Goal: Task Accomplishment & Management: Use online tool/utility

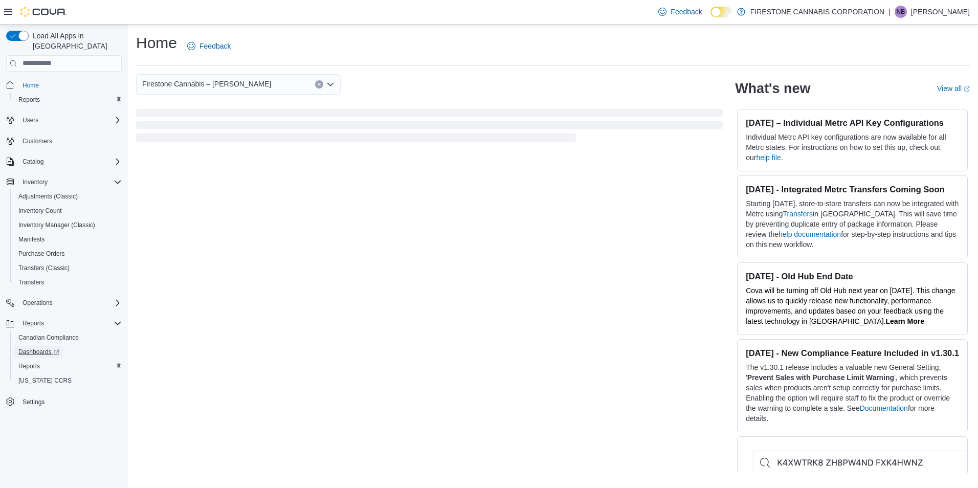
click at [33, 348] on link "Dashboards" at bounding box center [68, 352] width 116 height 14
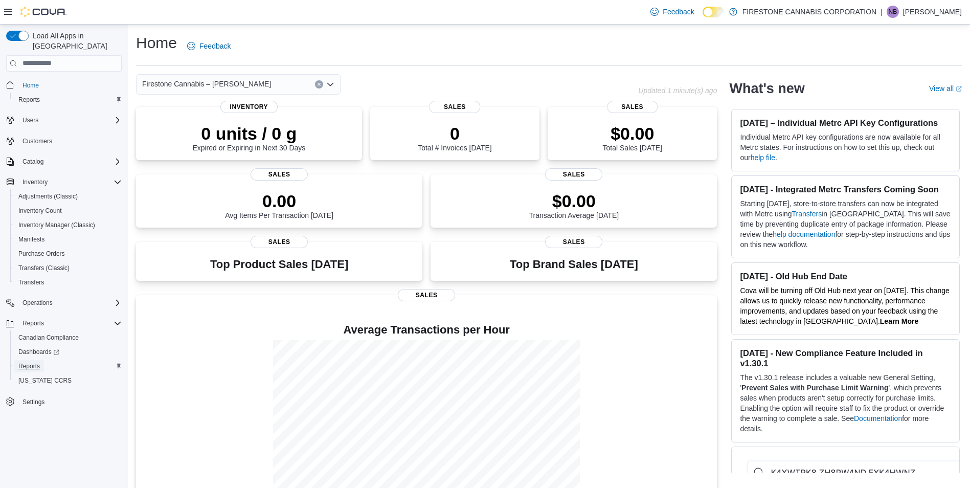
click at [28, 362] on span "Reports" at bounding box center [28, 366] width 21 height 8
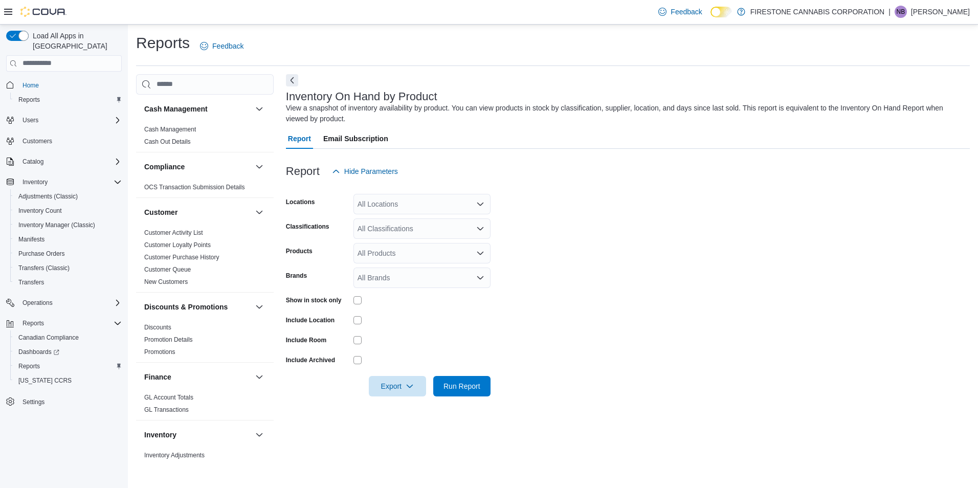
click at [481, 200] on icon "Open list of options" at bounding box center [480, 204] width 8 height 8
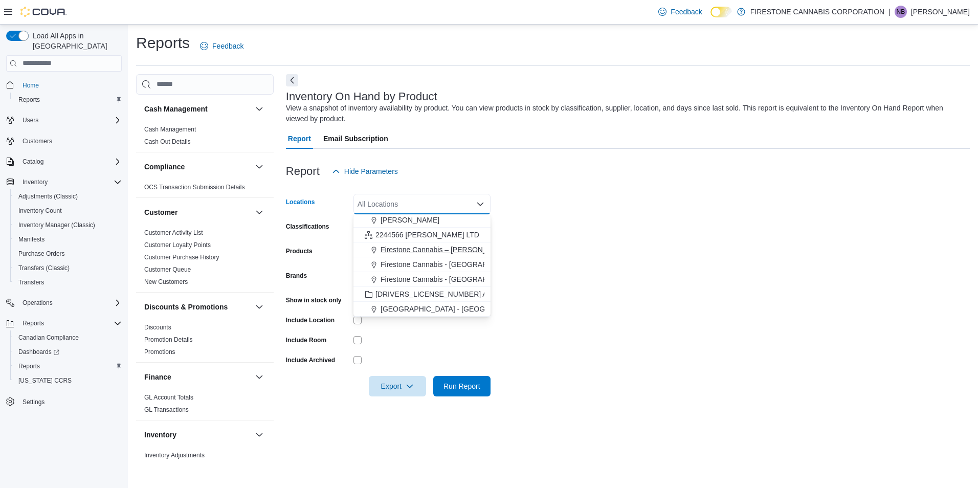
click at [462, 243] on button "Firestone Cannabis – [PERSON_NAME]" at bounding box center [421, 249] width 137 height 15
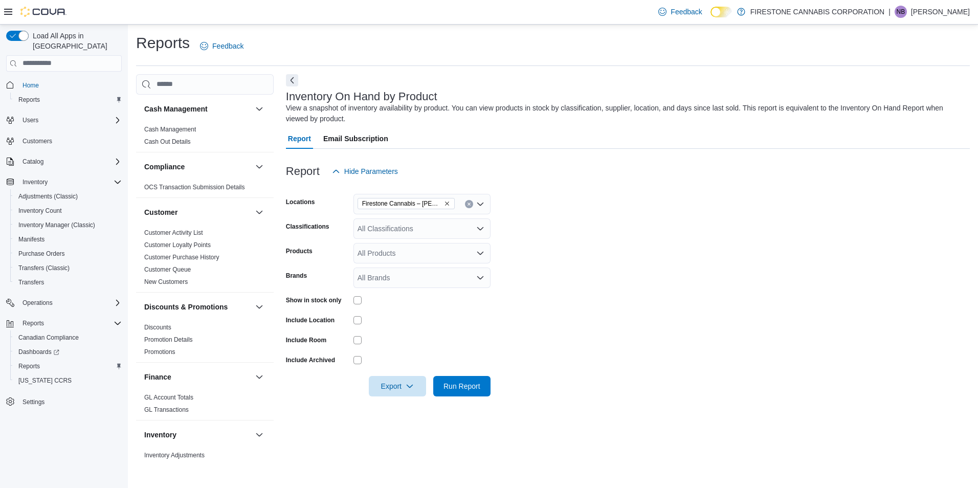
click at [587, 245] on form "Locations Firestone Cannabis – [PERSON_NAME] Classifications All Classification…" at bounding box center [628, 289] width 684 height 215
click at [362, 291] on form "Locations Firestone Cannabis – [PERSON_NAME] Classifications All Classification…" at bounding box center [628, 289] width 684 height 215
click at [450, 382] on span "Run Report" at bounding box center [461, 385] width 37 height 10
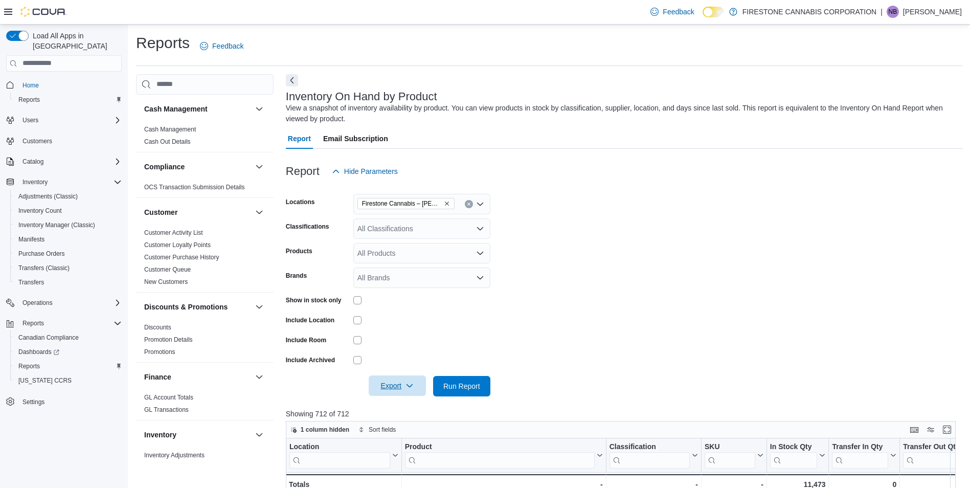
click at [398, 384] on span "Export" at bounding box center [397, 385] width 45 height 20
click at [400, 402] on span "Export to Excel" at bounding box center [399, 406] width 46 height 8
